Goal: Task Accomplishment & Management: Use online tool/utility

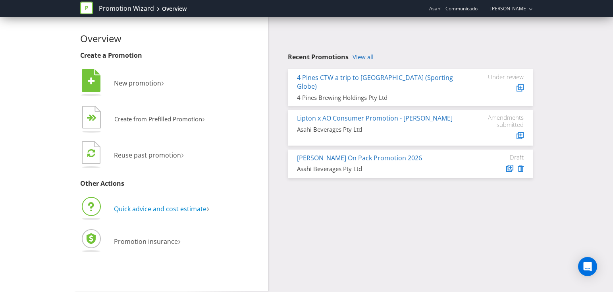
click at [148, 209] on span "Quick advice and cost estimate" at bounding box center [160, 208] width 93 height 9
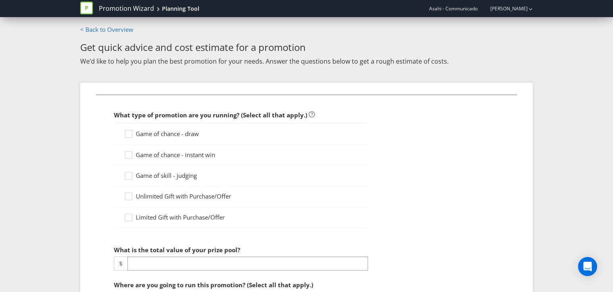
click at [164, 132] on span "Game of chance - draw" at bounding box center [167, 133] width 63 height 8
click at [0, 0] on input "Game of chance - draw" at bounding box center [0, 0] width 0 height 0
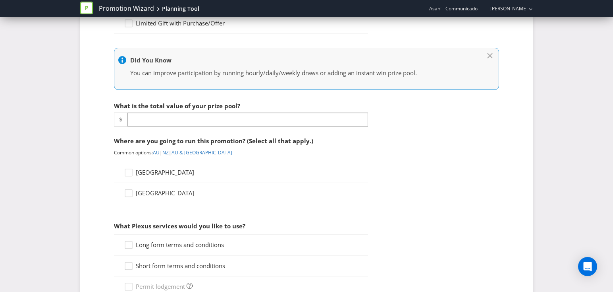
scroll to position [195, 0]
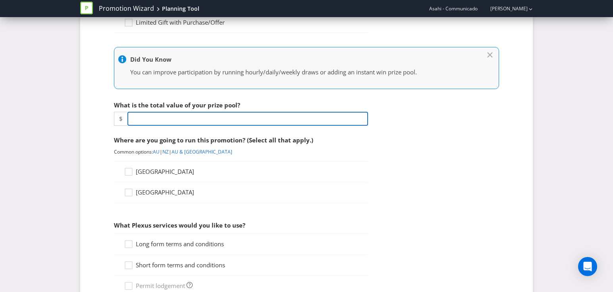
click at [192, 118] on input "number" at bounding box center [247, 119] width 241 height 14
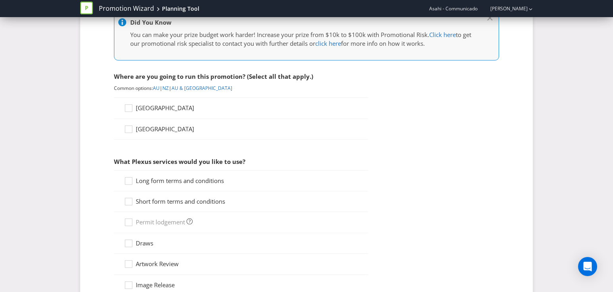
scroll to position [327, 0]
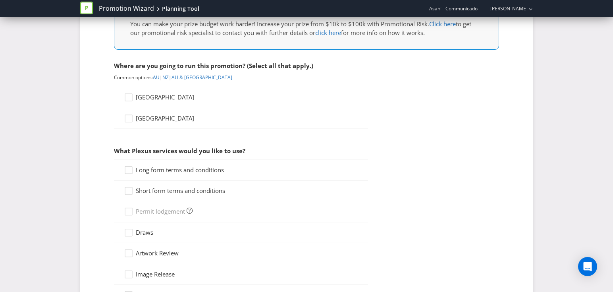
type input "6000"
click at [147, 98] on span "[GEOGRAPHIC_DATA]" at bounding box center [165, 97] width 58 height 8
click at [0, 0] on input "[GEOGRAPHIC_DATA]" at bounding box center [0, 0] width 0 height 0
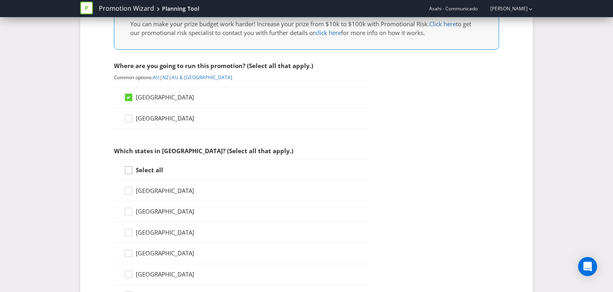
click at [135, 170] on icon at bounding box center [130, 172] width 12 height 12
click at [0, 0] on input "Select all" at bounding box center [0, 0] width 0 height 0
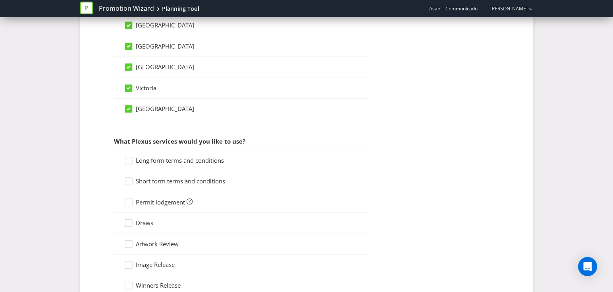
scroll to position [560, 0]
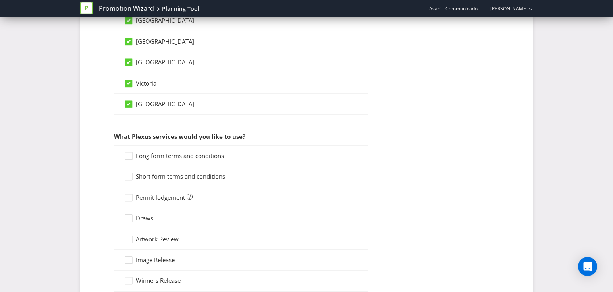
click at [188, 151] on span "Long form terms and conditions" at bounding box center [180, 155] width 88 height 8
click at [0, 0] on input "Long form terms and conditions" at bounding box center [0, 0] width 0 height 0
click at [178, 173] on span "Short form terms and conditions" at bounding box center [180, 176] width 89 height 8
click at [0, 0] on input "Short form terms and conditions" at bounding box center [0, 0] width 0 height 0
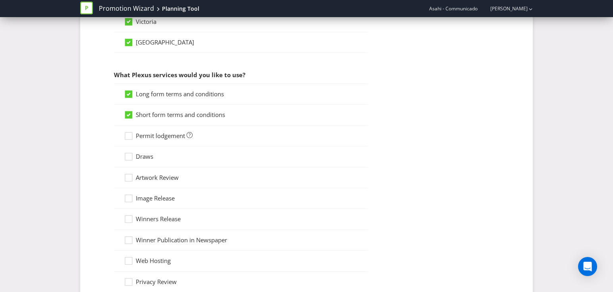
scroll to position [623, 0]
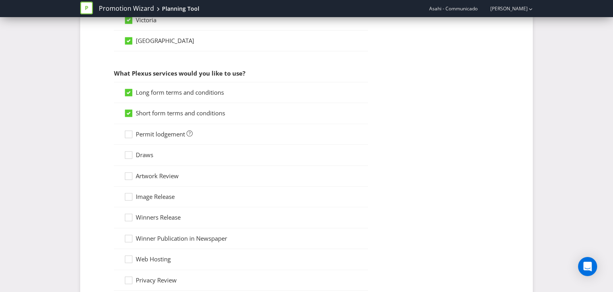
click at [170, 133] on span "Permit lodgement" at bounding box center [160, 134] width 49 height 8
click at [0, 0] on input "Permit lodgement" at bounding box center [0, 0] width 0 height 0
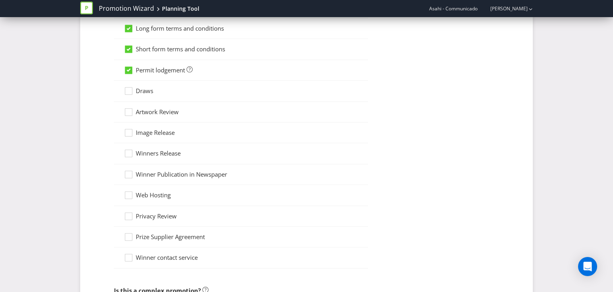
scroll to position [802, 0]
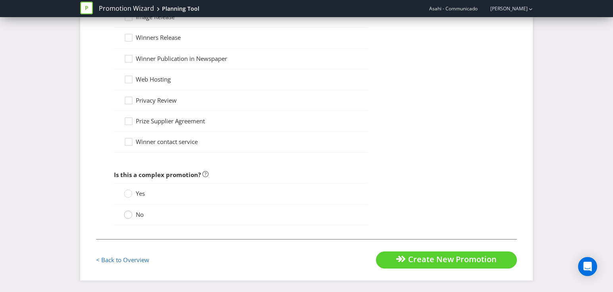
click at [129, 215] on circle at bounding box center [128, 214] width 8 height 8
click at [0, 0] on input "No" at bounding box center [0, 0] width 0 height 0
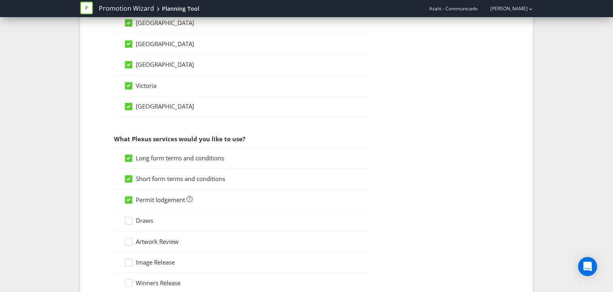
scroll to position [550, 0]
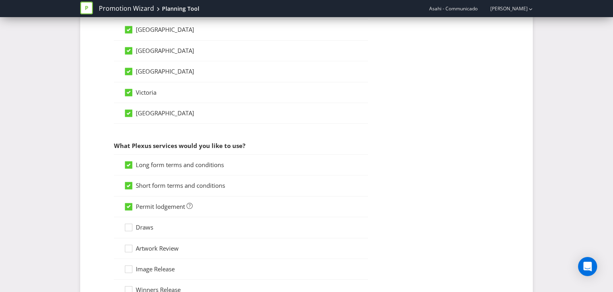
click at [145, 224] on span "Draws" at bounding box center [144, 227] width 17 height 8
click at [0, 0] on input "Draws" at bounding box center [0, 0] width 0 height 0
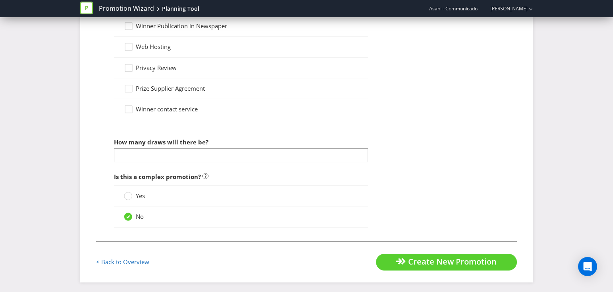
scroll to position [835, 0]
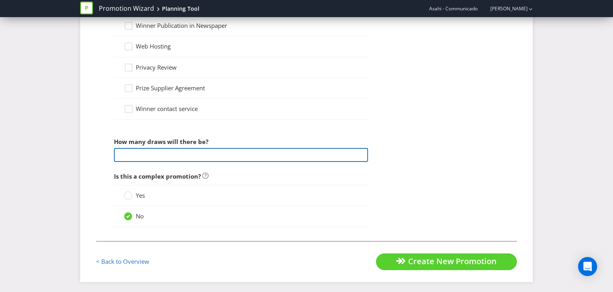
click at [220, 148] on input "number" at bounding box center [241, 155] width 254 height 14
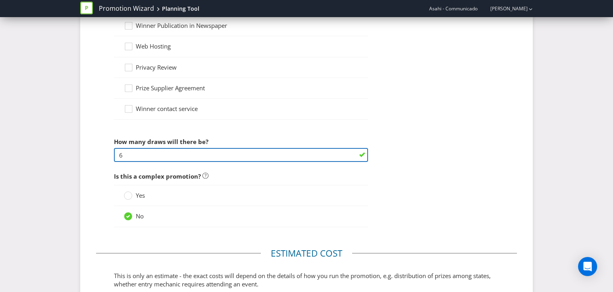
type input "6"
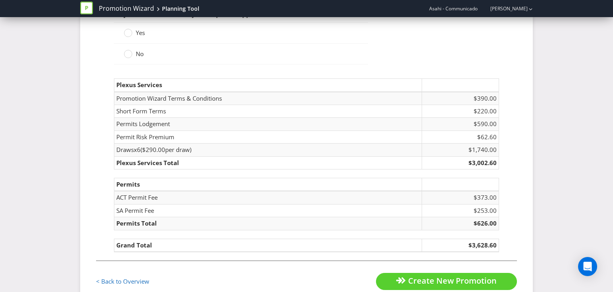
scroll to position [1173, 0]
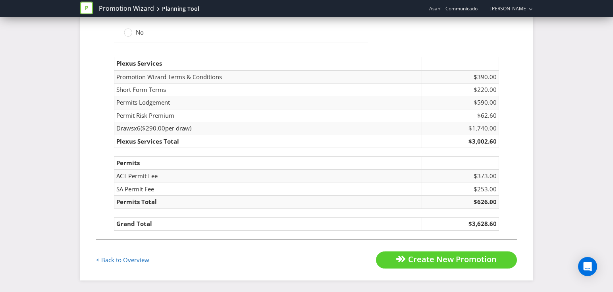
click at [258, 229] on td "Grand Total" at bounding box center [268, 223] width 308 height 13
